Goal: Information Seeking & Learning: Learn about a topic

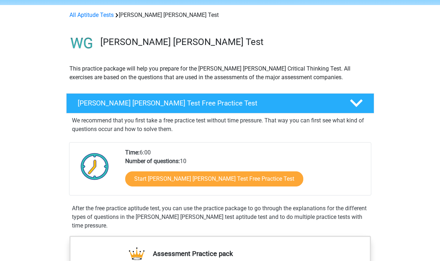
scroll to position [48, 0]
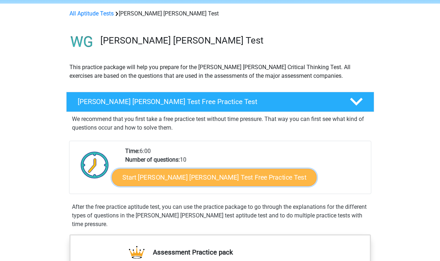
click at [205, 169] on link "Start Watson Glaser Test Free Practice Test" at bounding box center [214, 177] width 205 height 17
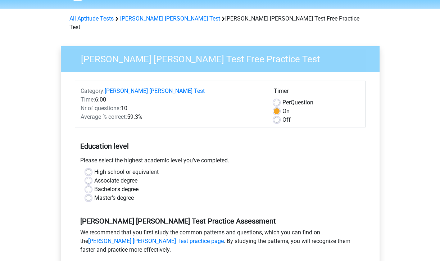
click at [115, 185] on label "Bachelor's degree" at bounding box center [116, 189] width 44 height 9
click at [91, 185] on input "Bachelor's degree" at bounding box center [89, 188] width 6 height 7
radio input "true"
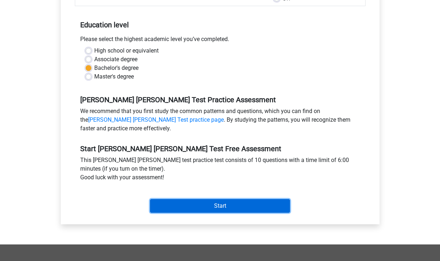
click at [186, 199] on input "Start" at bounding box center [220, 206] width 140 height 14
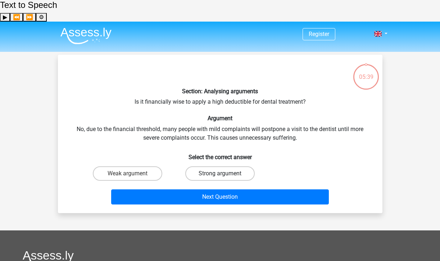
click at [226, 166] on label "Strong argument" at bounding box center [219, 173] width 69 height 14
click at [225, 174] on input "Strong argument" at bounding box center [222, 176] width 5 height 5
radio input "true"
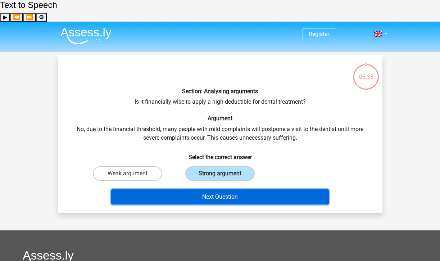
click at [225, 189] on button "Next Question" at bounding box center [220, 196] width 218 height 15
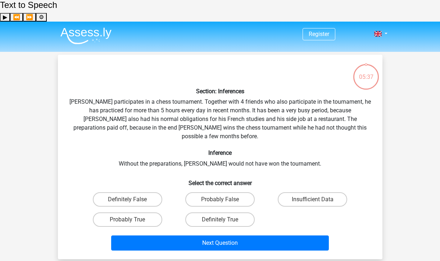
scroll to position [33, 0]
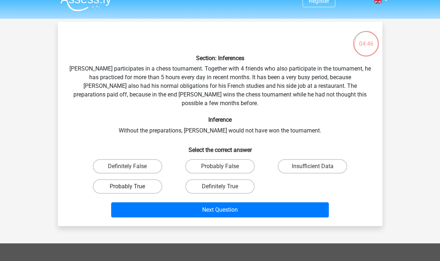
click at [144, 179] on label "Probably True" at bounding box center [127, 186] width 69 height 14
click at [132, 186] on input "Probably True" at bounding box center [129, 188] width 5 height 5
radio input "true"
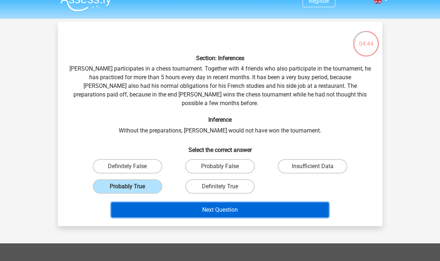
click at [185, 202] on button "Next Question" at bounding box center [220, 209] width 218 height 15
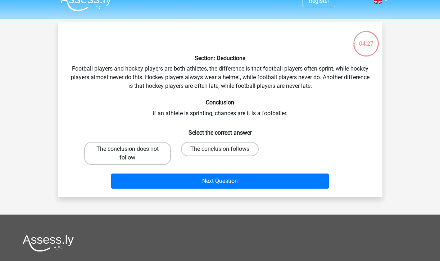
click at [143, 142] on label "The conclusion does not follow" at bounding box center [127, 153] width 87 height 23
click at [132, 149] on input "The conclusion does not follow" at bounding box center [129, 151] width 5 height 5
radio input "true"
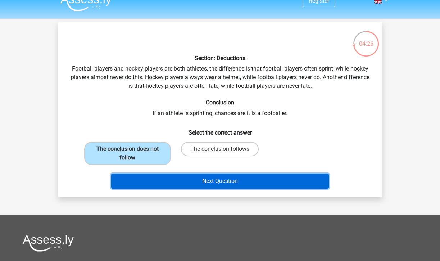
click at [163, 174] on button "Next Question" at bounding box center [220, 181] width 218 height 15
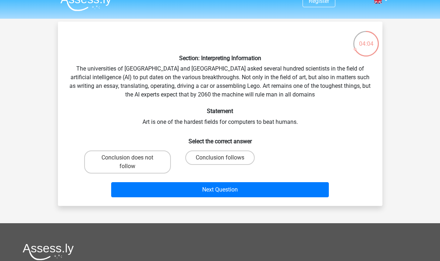
click at [216, 150] on div "Conclusion follows" at bounding box center [220, 161] width 87 height 23
click at [217, 150] on label "Conclusion follows" at bounding box center [219, 157] width 69 height 14
click at [220, 158] on input "Conclusion follows" at bounding box center [222, 160] width 5 height 5
radio input "true"
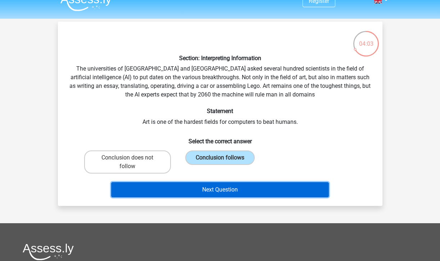
click at [217, 182] on button "Next Question" at bounding box center [220, 189] width 218 height 15
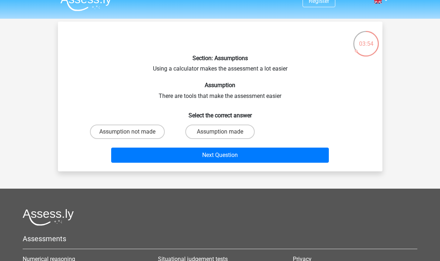
click at [220, 132] on input "Assumption made" at bounding box center [222, 134] width 5 height 5
radio input "true"
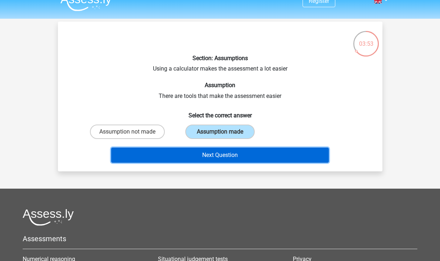
click at [210, 148] on button "Next Question" at bounding box center [220, 155] width 218 height 15
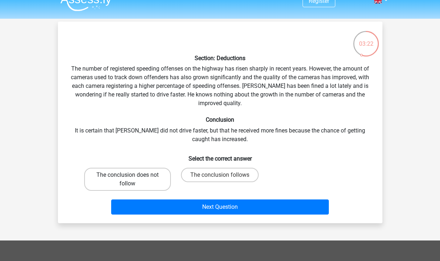
click at [148, 168] on label "The conclusion does not follow" at bounding box center [127, 179] width 87 height 23
click at [132, 175] on input "The conclusion does not follow" at bounding box center [129, 177] width 5 height 5
radio input "true"
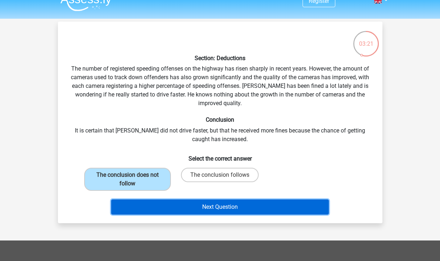
click at [185, 199] on button "Next Question" at bounding box center [220, 206] width 218 height 15
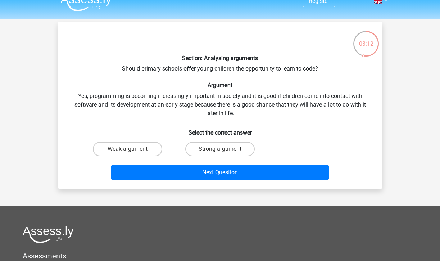
click at [220, 149] on input "Strong argument" at bounding box center [222, 151] width 5 height 5
radio input "true"
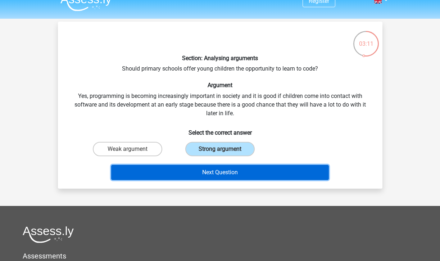
click at [219, 165] on button "Next Question" at bounding box center [220, 172] width 218 height 15
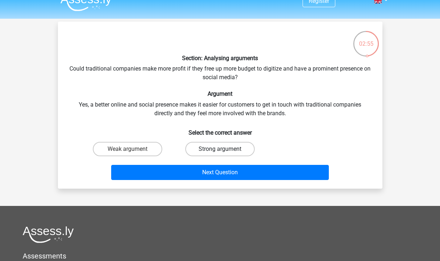
click at [217, 142] on label "Strong argument" at bounding box center [219, 149] width 69 height 14
click at [220, 149] on input "Strong argument" at bounding box center [222, 151] width 5 height 5
radio input "true"
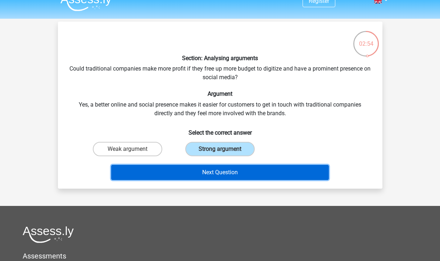
click at [217, 165] on button "Next Question" at bounding box center [220, 172] width 218 height 15
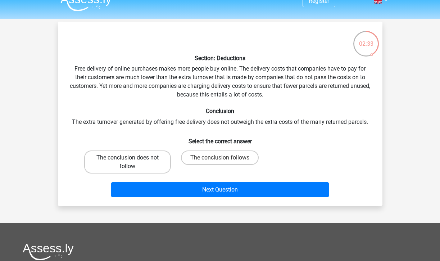
click at [157, 150] on label "The conclusion does not follow" at bounding box center [127, 161] width 87 height 23
click at [132, 158] on input "The conclusion does not follow" at bounding box center [129, 160] width 5 height 5
radio input "true"
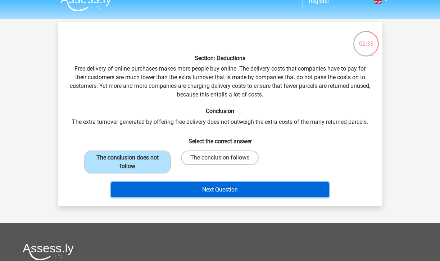
click at [192, 182] on button "Next Question" at bounding box center [220, 189] width 218 height 15
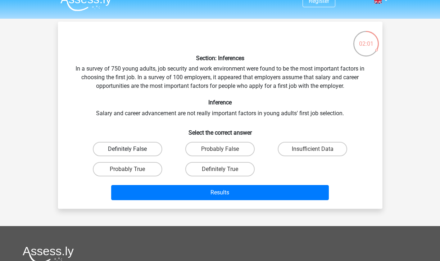
click at [143, 142] on label "Definitely False" at bounding box center [127, 149] width 69 height 14
click at [132, 149] on input "Definitely False" at bounding box center [129, 151] width 5 height 5
radio input "true"
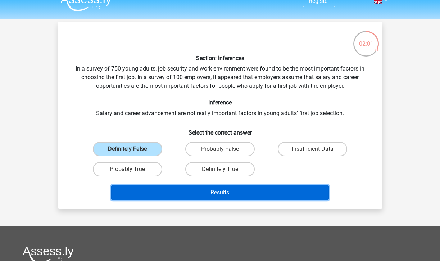
click at [165, 185] on button "Results" at bounding box center [220, 192] width 218 height 15
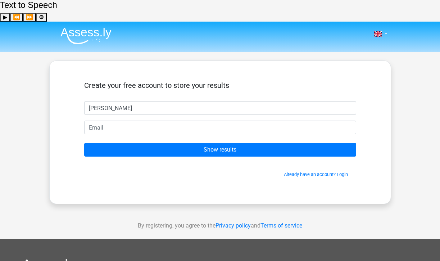
type input "[PERSON_NAME]"
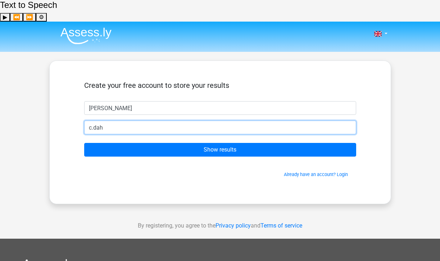
type input "c.dahlgren@student.fdu.edu"
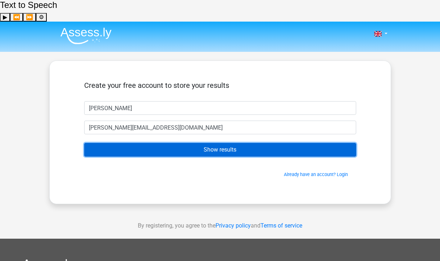
click at [151, 143] on input "Show results" at bounding box center [220, 150] width 272 height 14
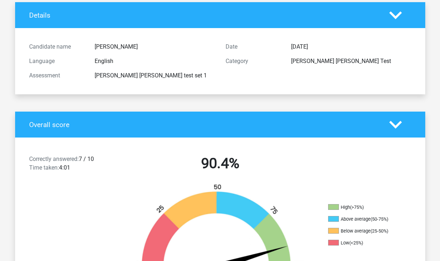
scroll to position [65, 0]
